Goal: Information Seeking & Learning: Learn about a topic

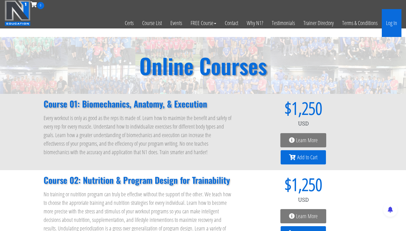
click at [394, 22] on link "Log In" at bounding box center [392, 23] width 20 height 28
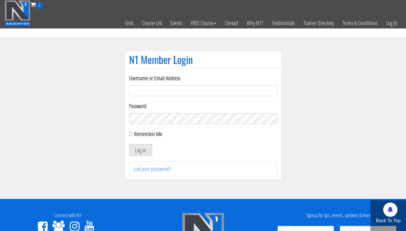
type input "info@fitbyjustus.nl"
click at [129, 144] on button "Log In" at bounding box center [140, 150] width 23 height 12
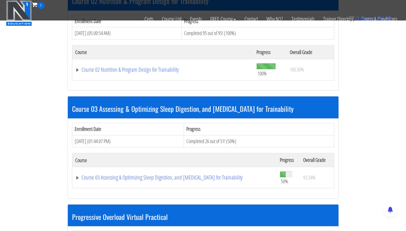
scroll to position [302, 0]
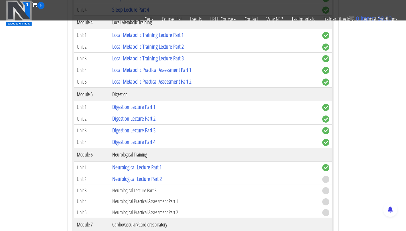
scroll to position [735, 0]
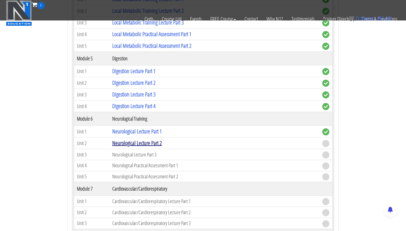
click at [133, 144] on link "Neurological Lecture Part 2" at bounding box center [137, 143] width 50 height 8
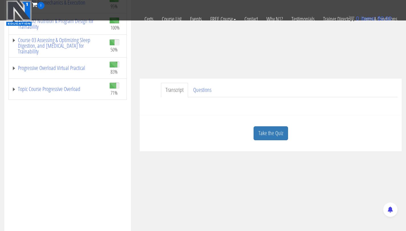
scroll to position [124, 0]
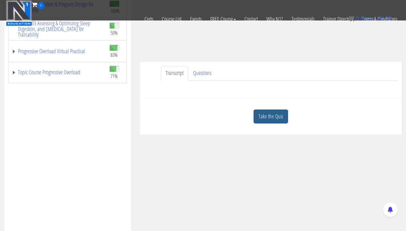
click at [267, 111] on link "Take the Quiz" at bounding box center [271, 117] width 34 height 14
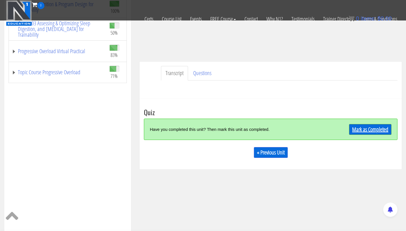
click at [365, 127] on link "Mark as Completed" at bounding box center [370, 129] width 42 height 11
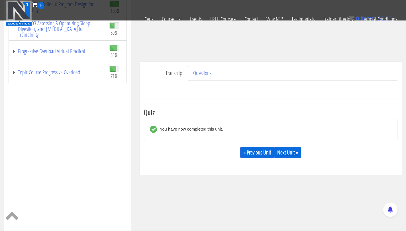
click at [284, 149] on link "Next Unit »" at bounding box center [287, 152] width 27 height 11
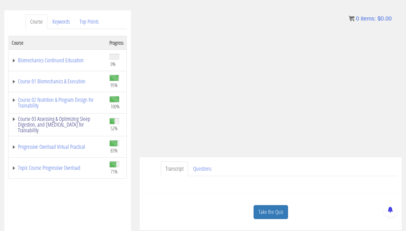
scroll to position [65, 0]
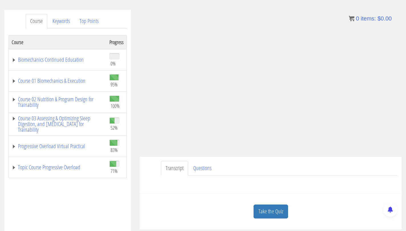
click at [68, 111] on td "Course 02 Nutrition & Program Design for Trainability" at bounding box center [58, 102] width 98 height 21
click at [64, 127] on link "Course 03 Assessing & Optimizing Sleep Digestion, and [MEDICAL_DATA] for Traina…" at bounding box center [58, 124] width 92 height 17
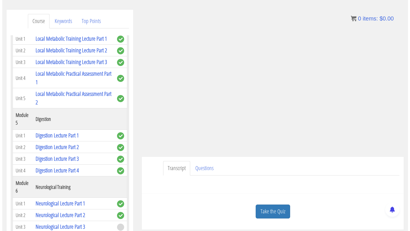
scroll to position [451, 0]
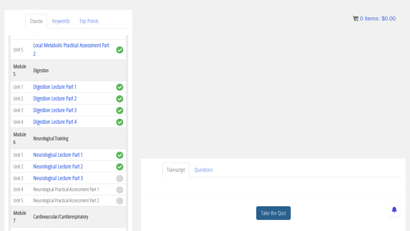
click at [288, 215] on link "Take the Quiz" at bounding box center [274, 214] width 34 height 14
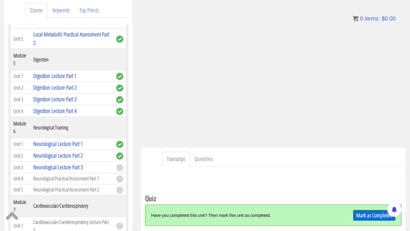
scroll to position [85, 0]
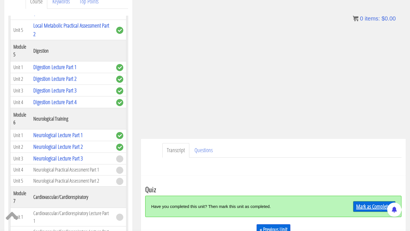
click at [368, 204] on link "Mark as Completed" at bounding box center [374, 207] width 42 height 11
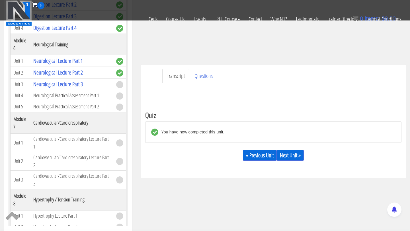
scroll to position [128, 0]
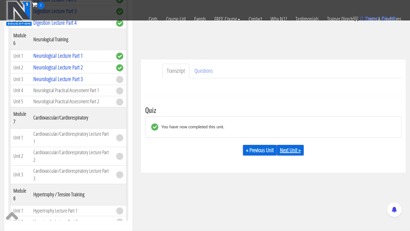
click at [300, 151] on link "Next Unit »" at bounding box center [290, 150] width 27 height 11
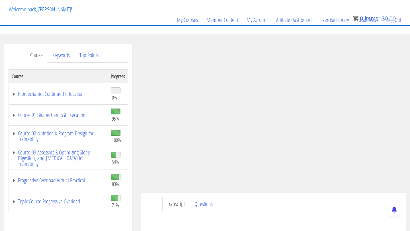
scroll to position [30, 0]
click at [73, 154] on link "Course 03 Assessing & Optimizing Sleep Digestion, and [MEDICAL_DATA] for Traina…" at bounding box center [58, 158] width 93 height 17
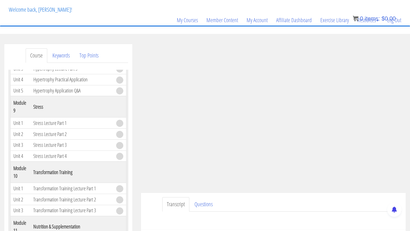
scroll to position [771, 0]
